Goal: Find specific page/section: Find specific page/section

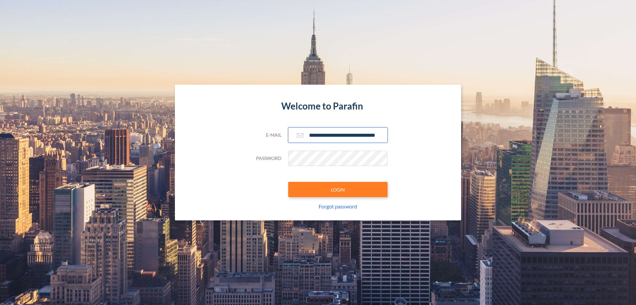
type input "**********"
click at [338, 189] on button "LOGIN" at bounding box center [337, 189] width 99 height 15
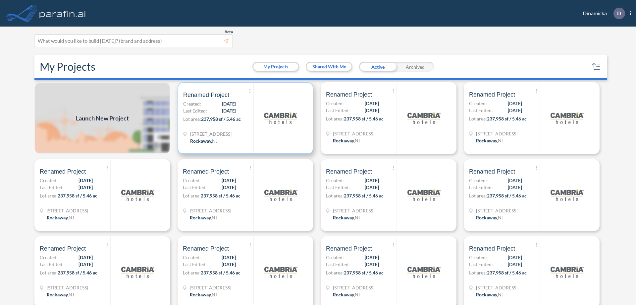
scroll to position [2, 0]
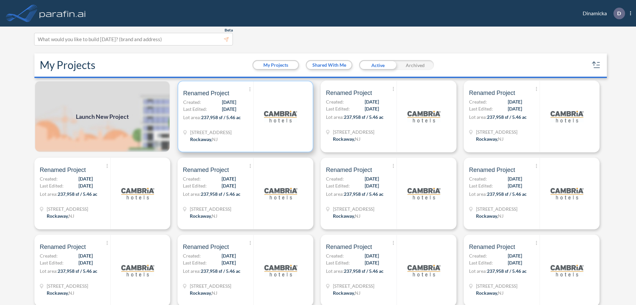
click at [244, 116] on p "Lot area: 237,958 sf / 5.46 ac" at bounding box center [218, 119] width 70 height 10
